Goal: Navigation & Orientation: Find specific page/section

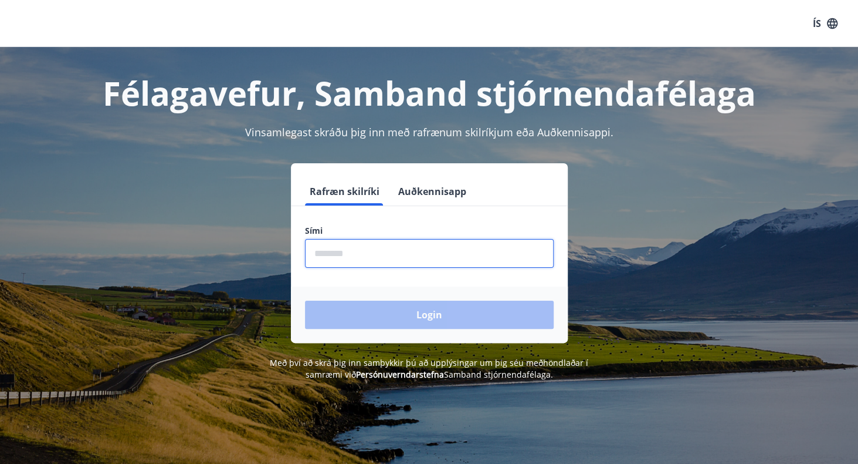
click at [339, 263] on input "phone" at bounding box center [429, 253] width 249 height 29
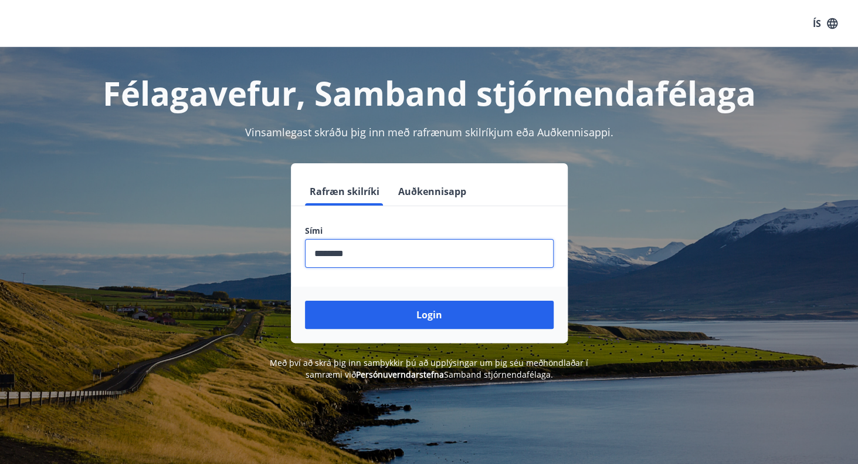
type input "********"
click at [305, 300] on button "Login" at bounding box center [429, 314] width 249 height 28
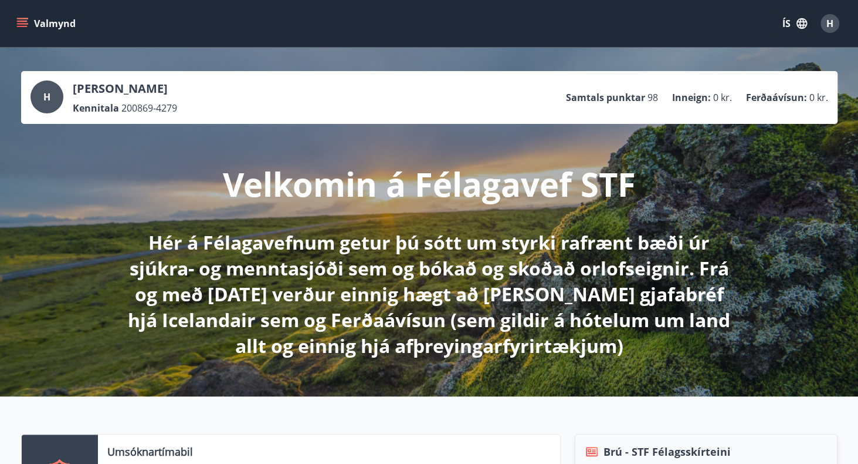
click at [22, 22] on icon "menu" at bounding box center [22, 21] width 11 height 1
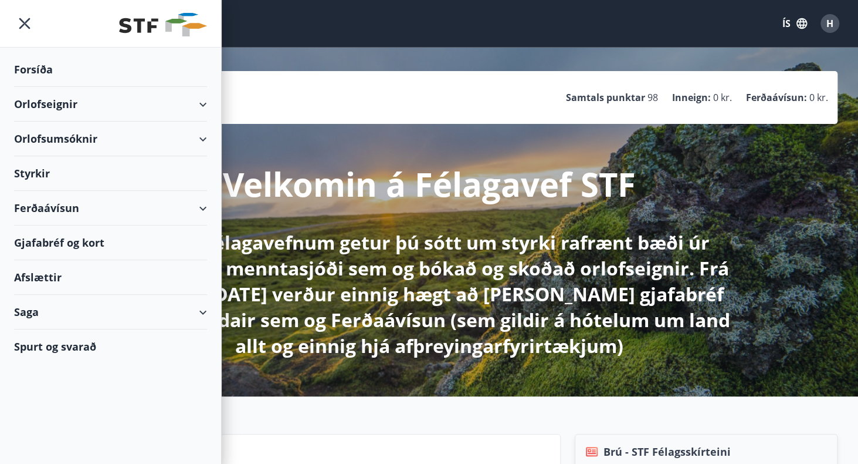
click at [49, 207] on div "Ferðaávísun" at bounding box center [110, 208] width 193 height 35
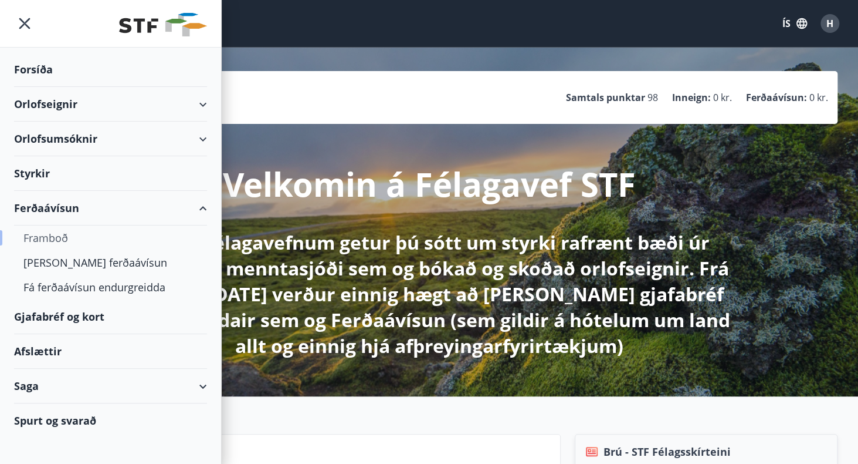
click at [50, 238] on div "Framboð" at bounding box center [110, 237] width 174 height 25
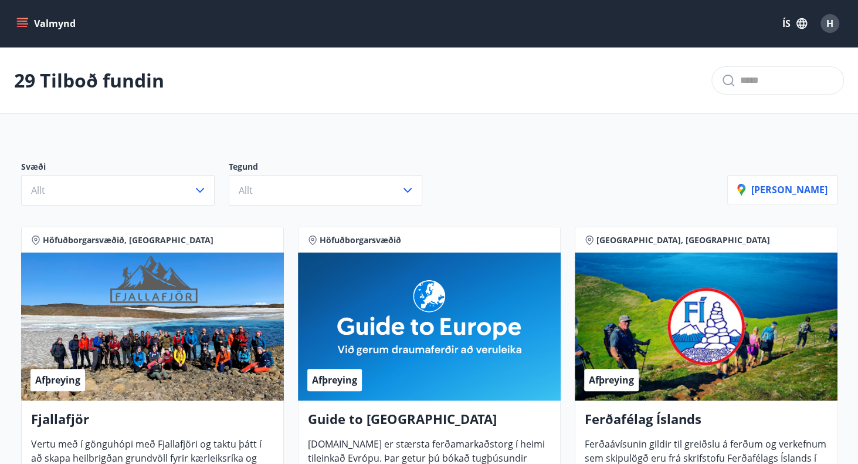
click at [23, 28] on icon "menu" at bounding box center [22, 24] width 12 height 12
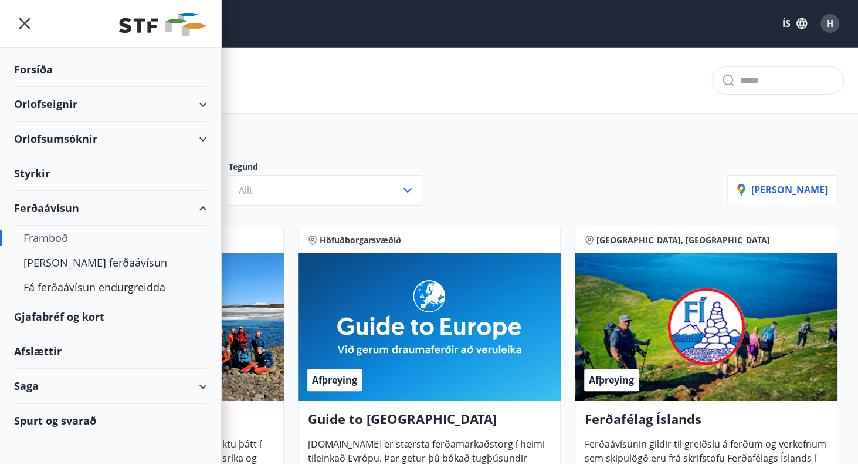
click at [60, 315] on div "Gjafabréf og kort" at bounding box center [110, 316] width 193 height 35
click at [22, 25] on icon "menu" at bounding box center [24, 23] width 11 height 11
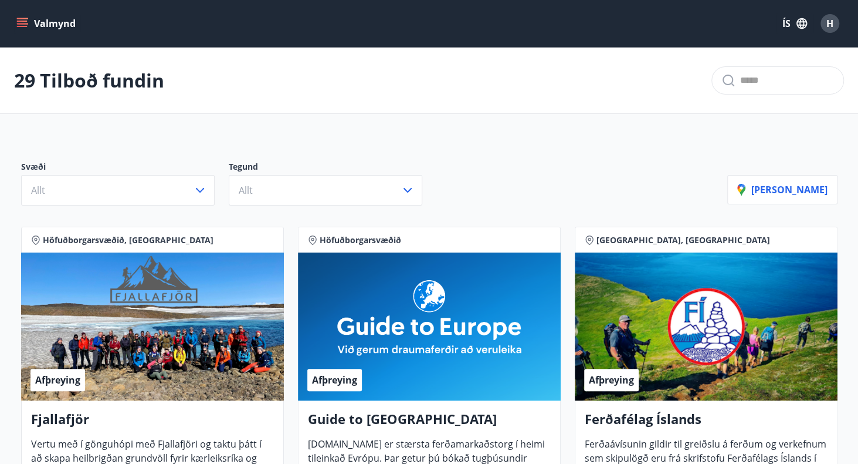
click at [22, 23] on icon "menu" at bounding box center [22, 24] width 12 height 12
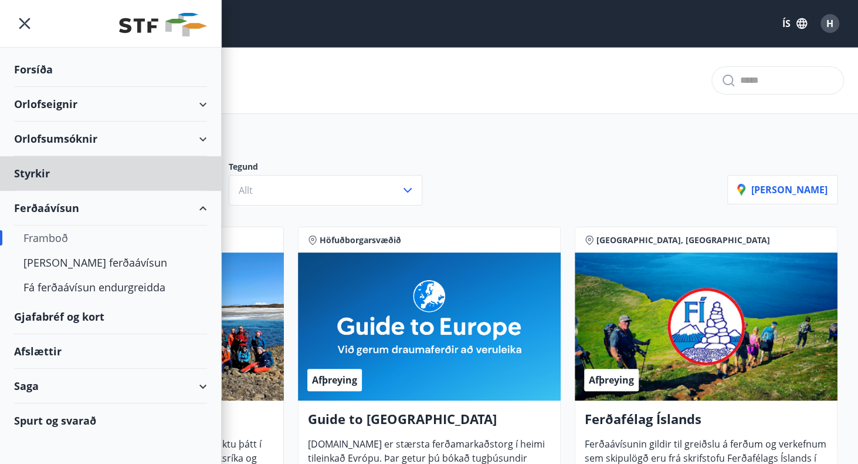
click at [35, 68] on div "Forsíða" at bounding box center [110, 69] width 193 height 35
